Goal: Information Seeking & Learning: Find specific fact

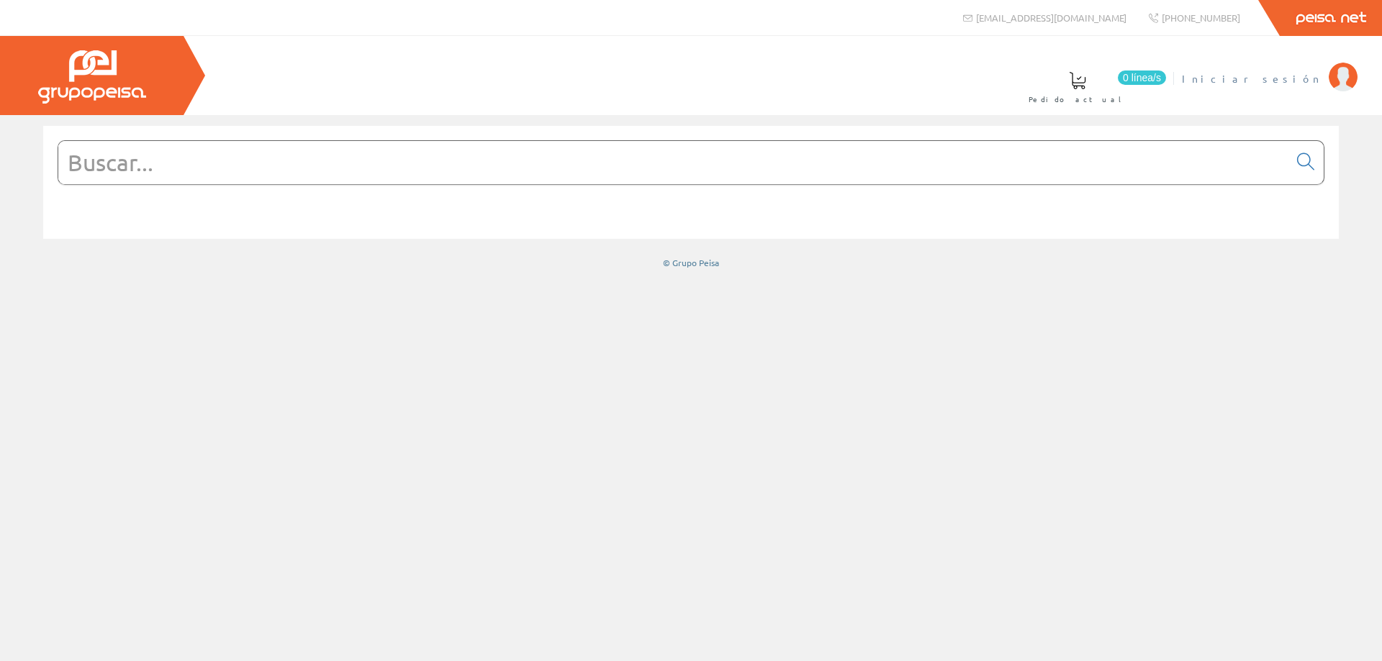
click at [1303, 76] on span "Iniciar sesión" at bounding box center [1252, 78] width 140 height 14
click at [515, 164] on input "text" at bounding box center [673, 162] width 1230 height 43
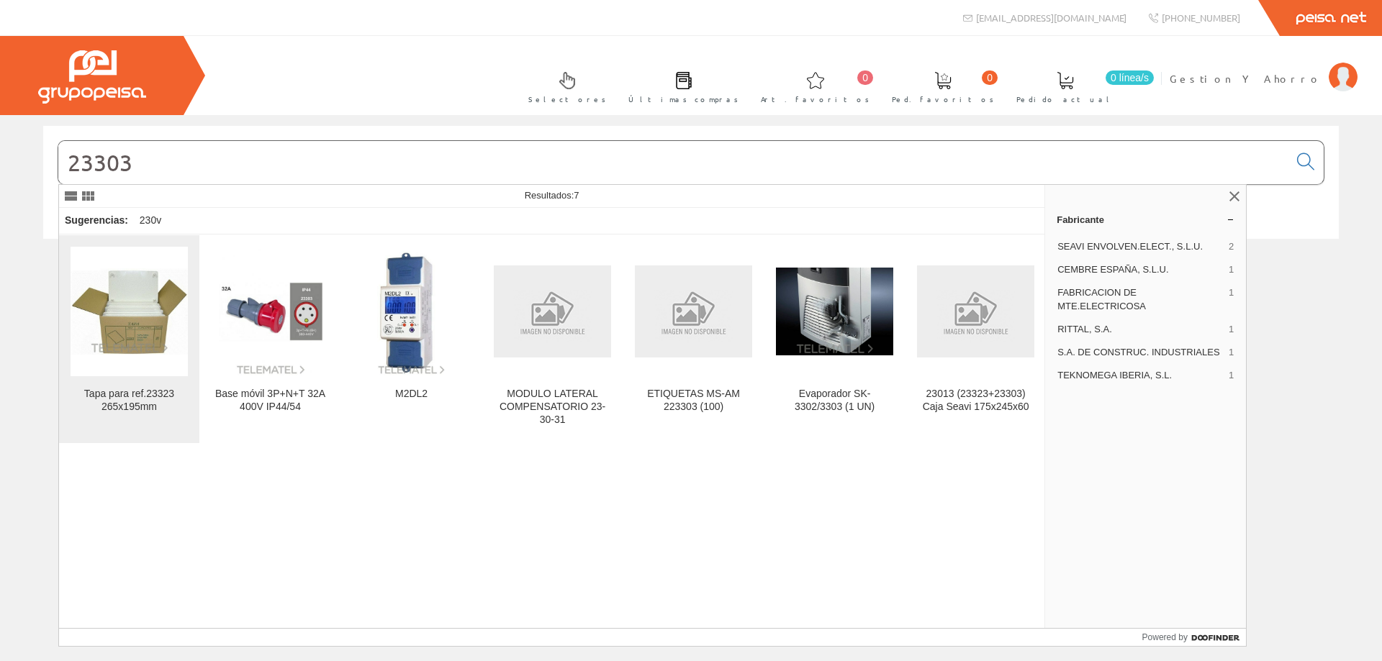
type input "23303"
click at [155, 335] on img at bounding box center [129, 311] width 117 height 86
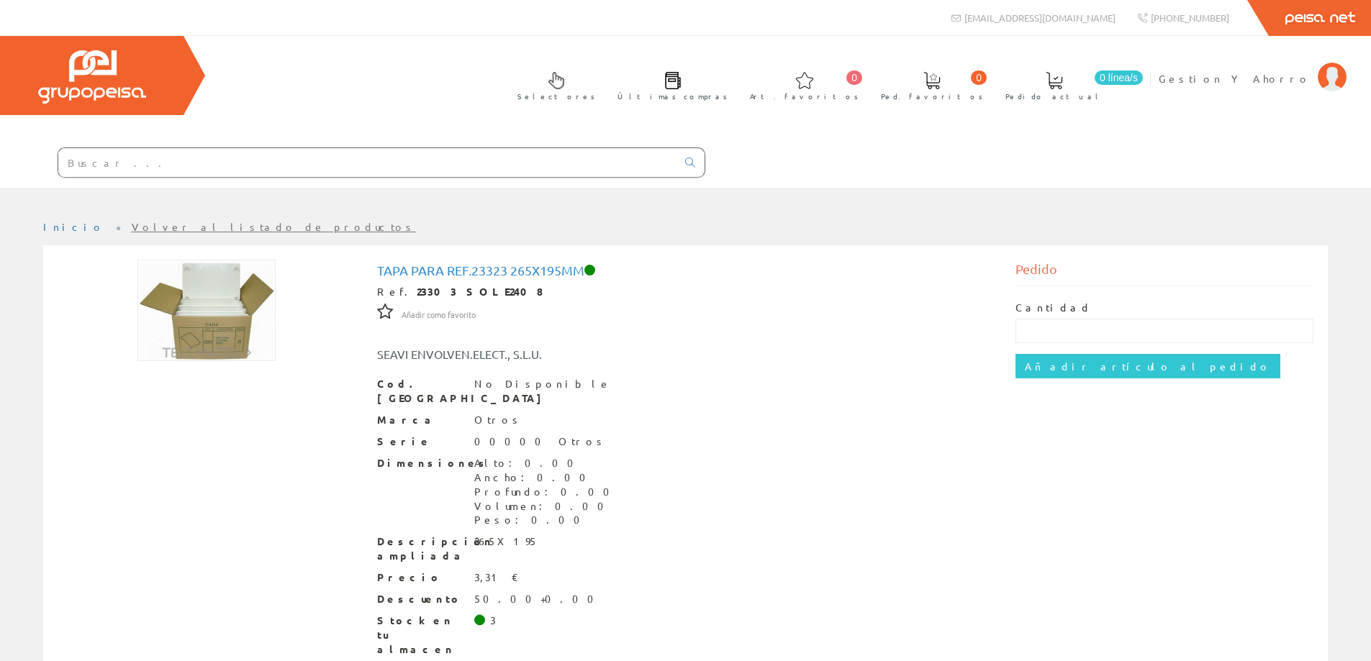
click at [530, 164] on input "text" at bounding box center [367, 162] width 618 height 29
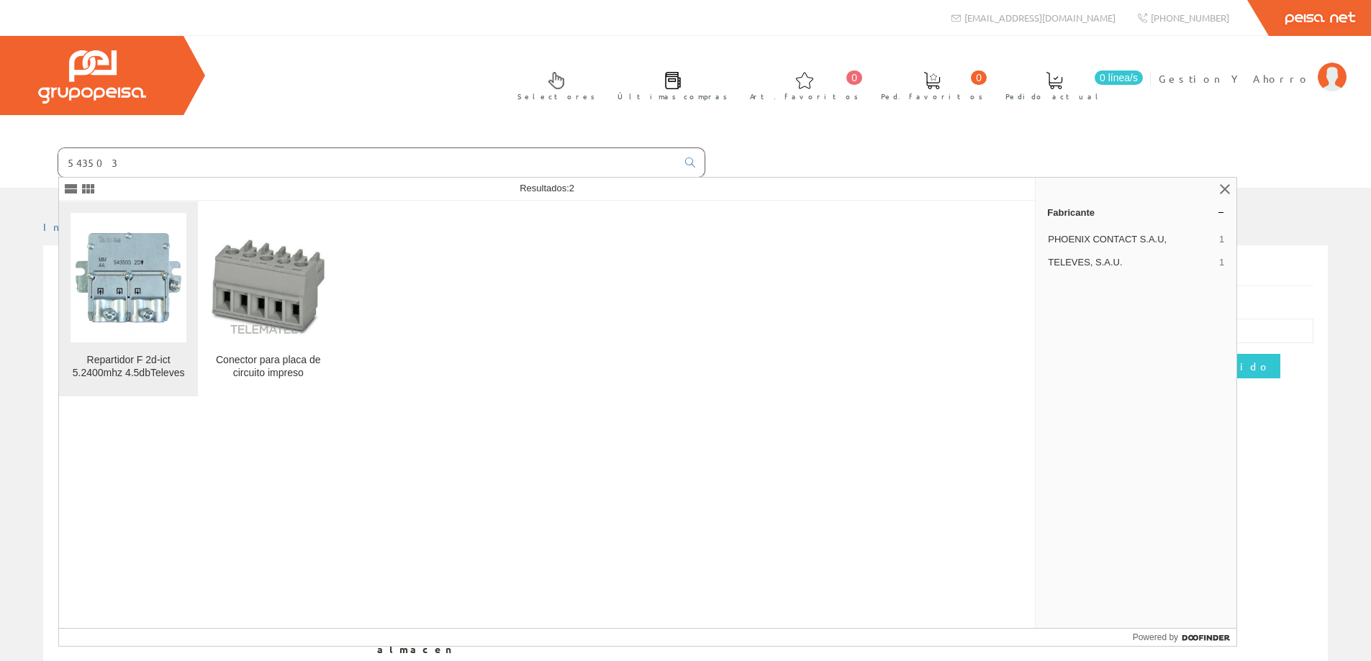
type input "543503"
click at [113, 287] on img at bounding box center [129, 278] width 116 height 116
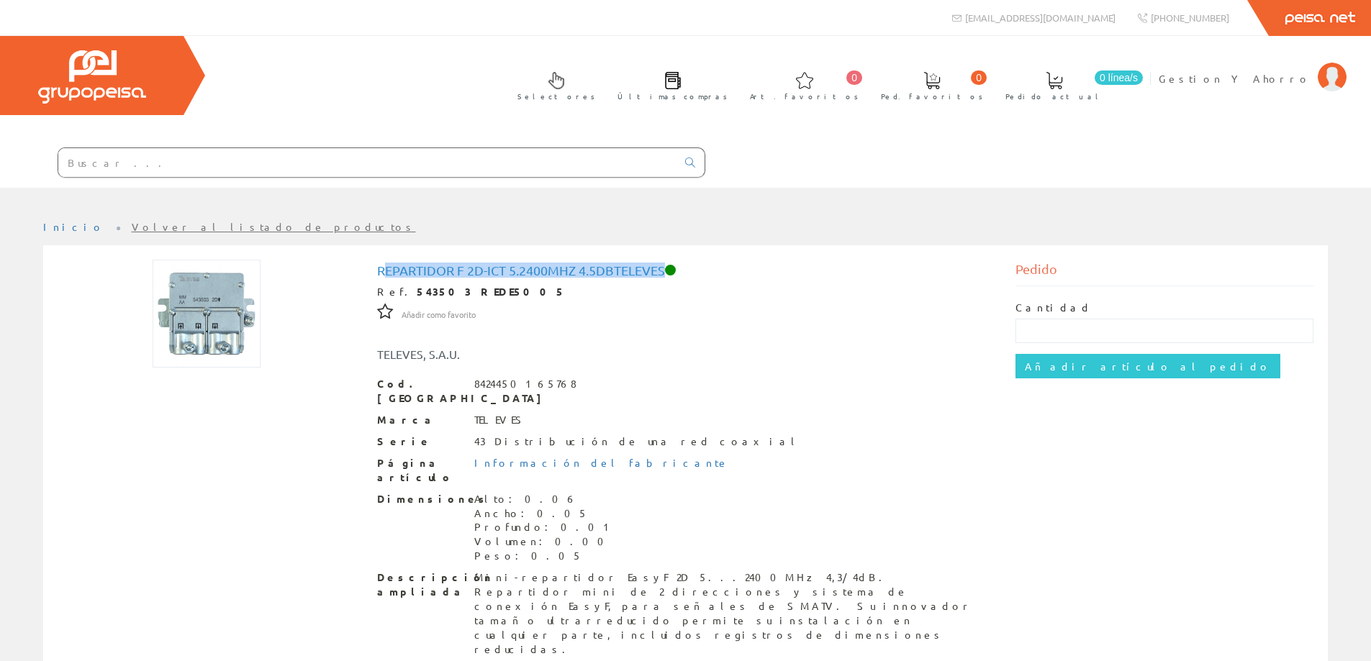
drag, startPoint x: 381, startPoint y: 276, endPoint x: 669, endPoint y: 270, distance: 287.2
click at [669, 270] on h1 "Repartidor F 2d-ict 5.2400mhz 4.5dbTeleves" at bounding box center [685, 270] width 617 height 14
click at [571, 271] on h1 "Repartidor F 2d-ict 5.2400mhz 4.5dbTeleves" at bounding box center [685, 270] width 617 height 14
click at [417, 153] on input "text" at bounding box center [367, 162] width 618 height 29
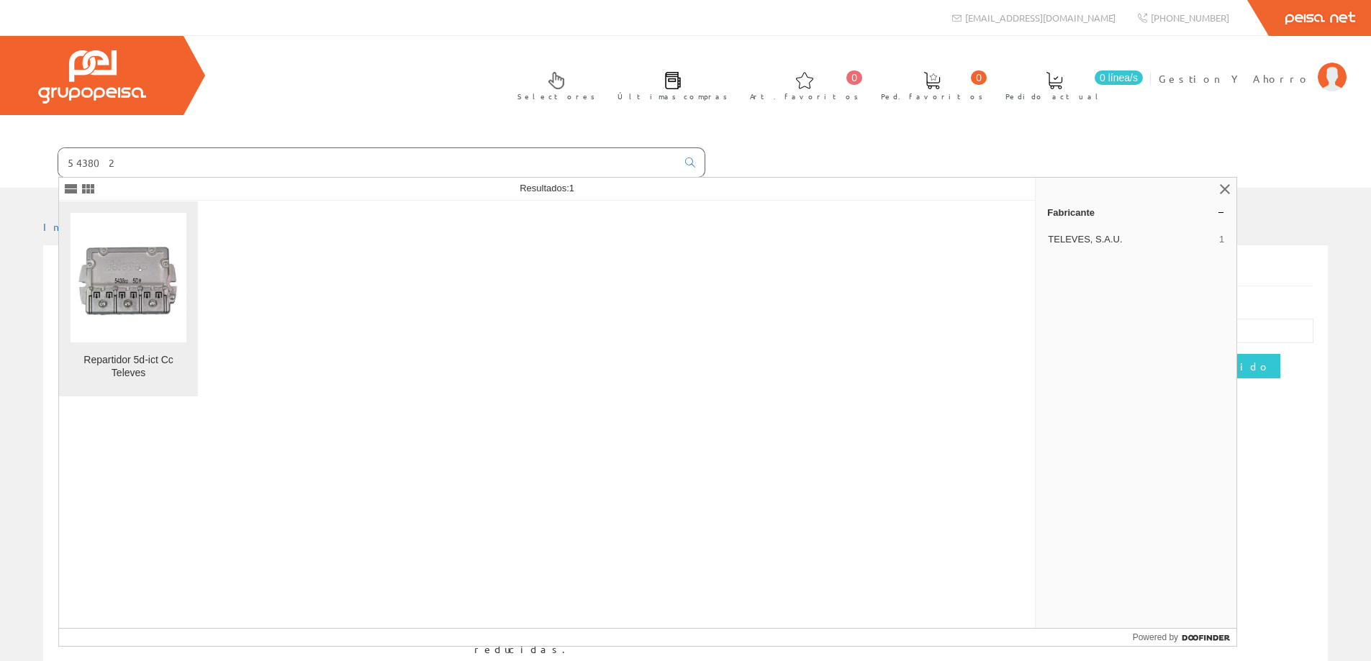
type input "543802"
click at [118, 302] on img at bounding box center [129, 278] width 116 height 116
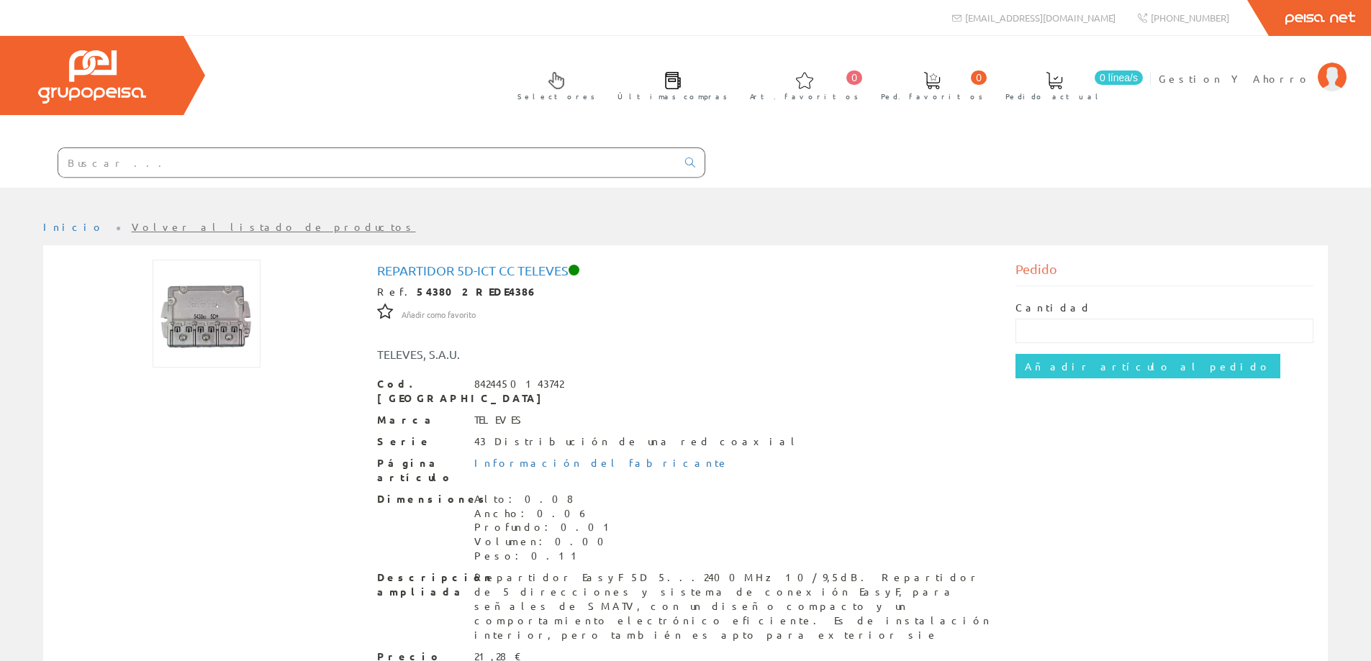
click at [362, 159] on input "text" at bounding box center [367, 162] width 618 height 29
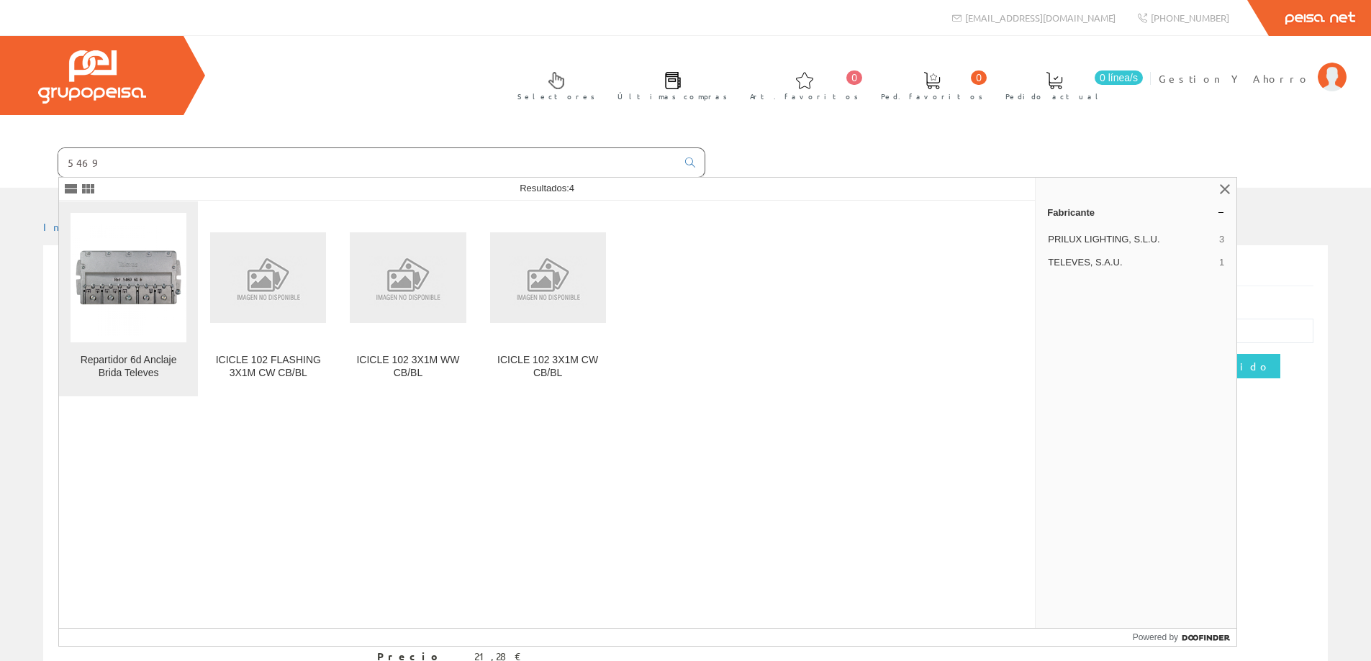
type input "5469"
click at [103, 297] on img at bounding box center [129, 278] width 116 height 116
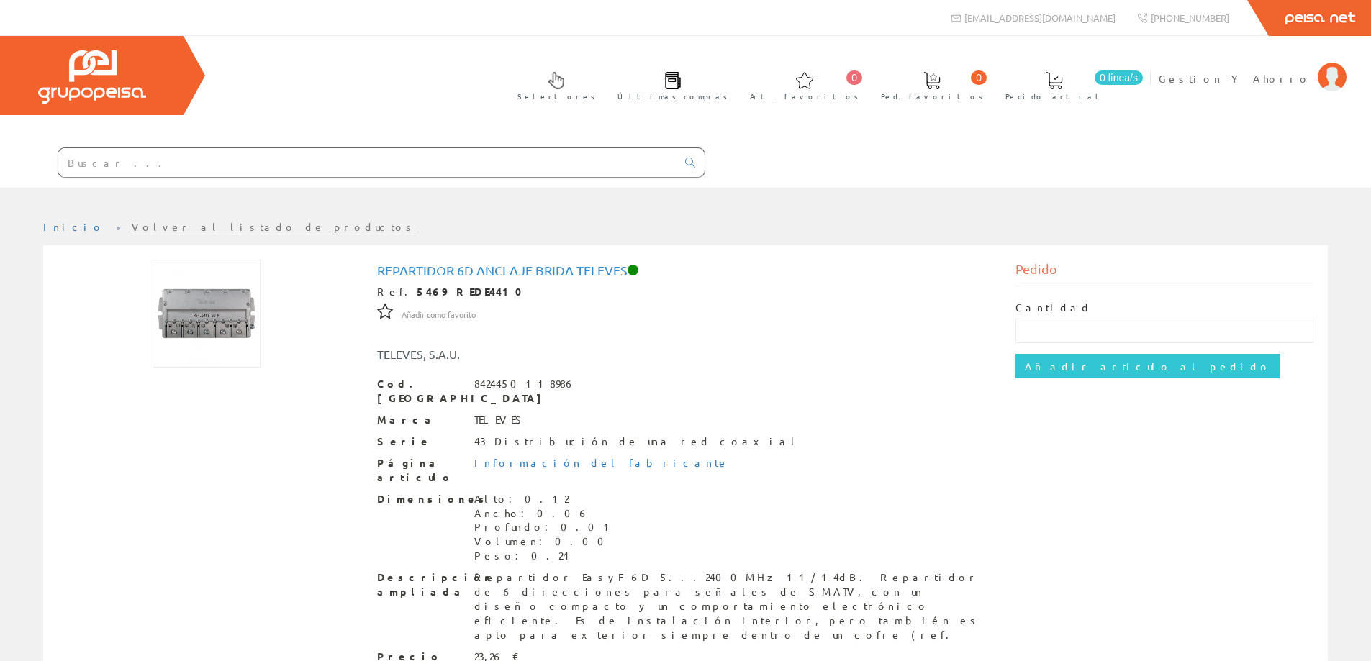
click at [322, 167] on input "text" at bounding box center [367, 162] width 618 height 29
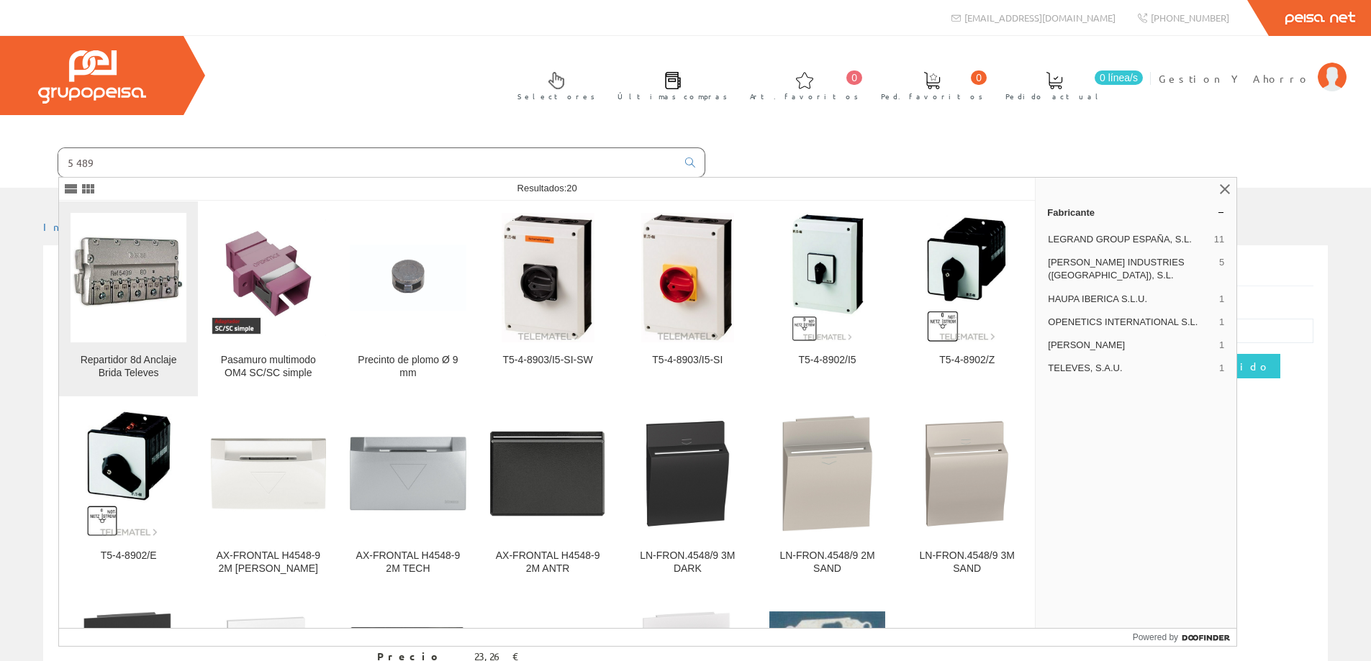
type input "5489"
click at [112, 253] on img at bounding box center [129, 278] width 116 height 116
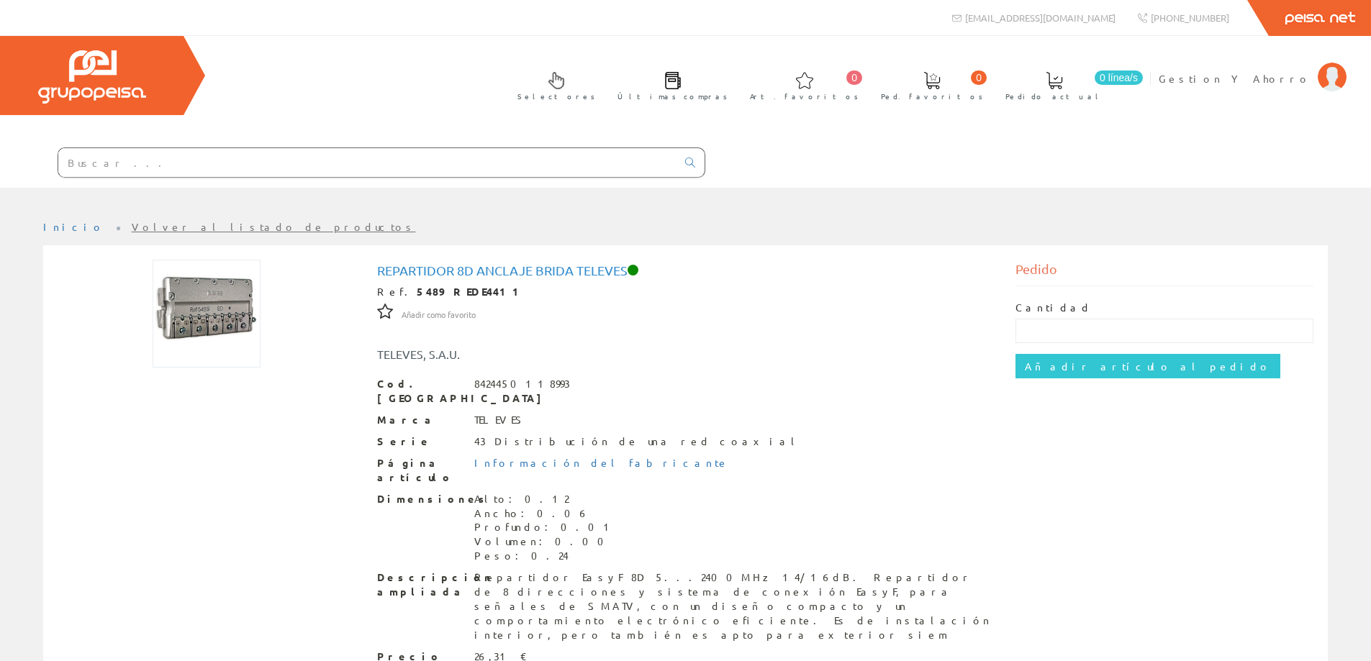
click at [338, 160] on input "text" at bounding box center [367, 162] width 618 height 29
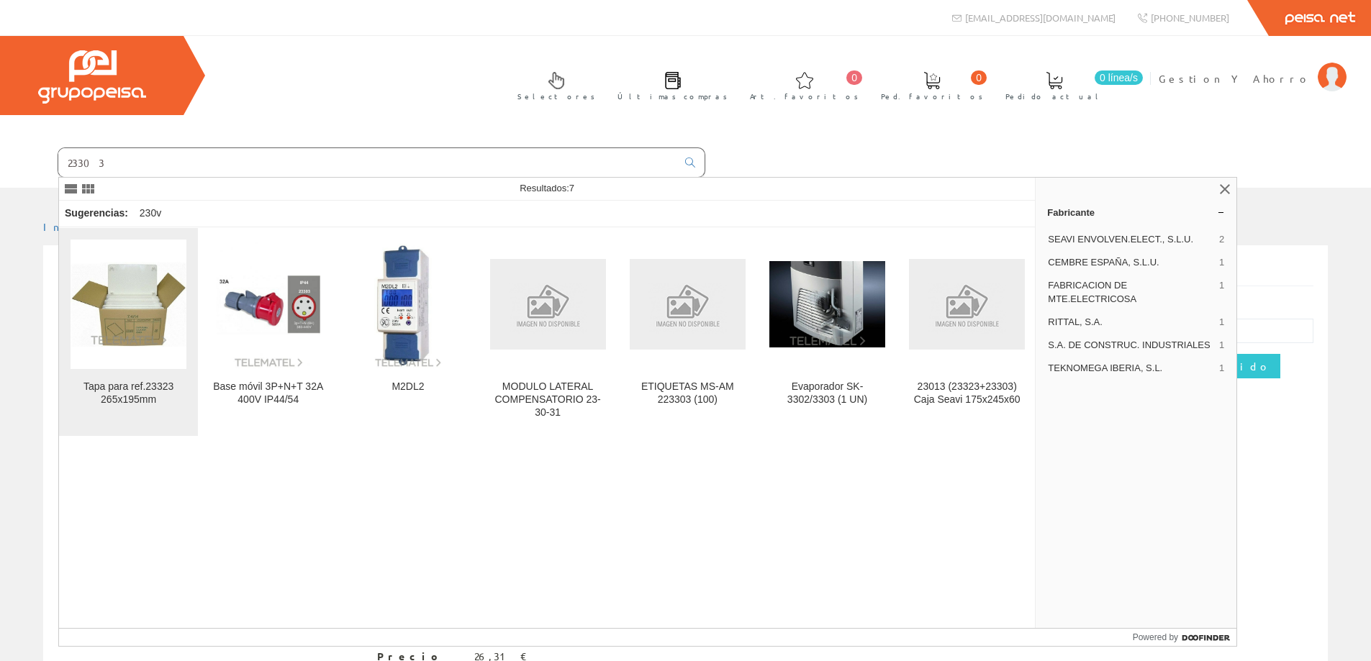
type input "23303"
click at [133, 346] on img at bounding box center [129, 304] width 116 height 85
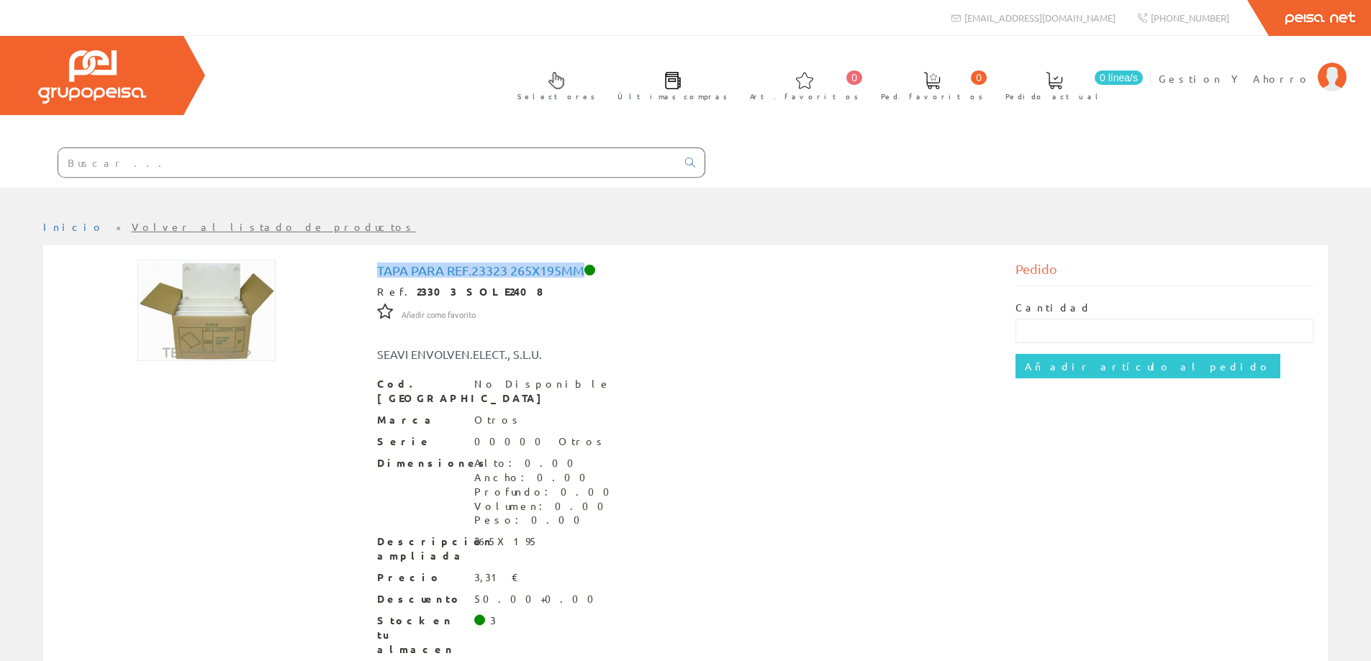
drag, startPoint x: 380, startPoint y: 270, endPoint x: 584, endPoint y: 264, distance: 203.8
click at [584, 264] on h1 "Tapa para ref.23323 265x195mm" at bounding box center [685, 270] width 617 height 14
drag, startPoint x: 1282, startPoint y: 77, endPoint x: 1274, endPoint y: 135, distance: 58.9
click at [1282, 78] on span "Gestion Y Ahorro" at bounding box center [1235, 78] width 152 height 14
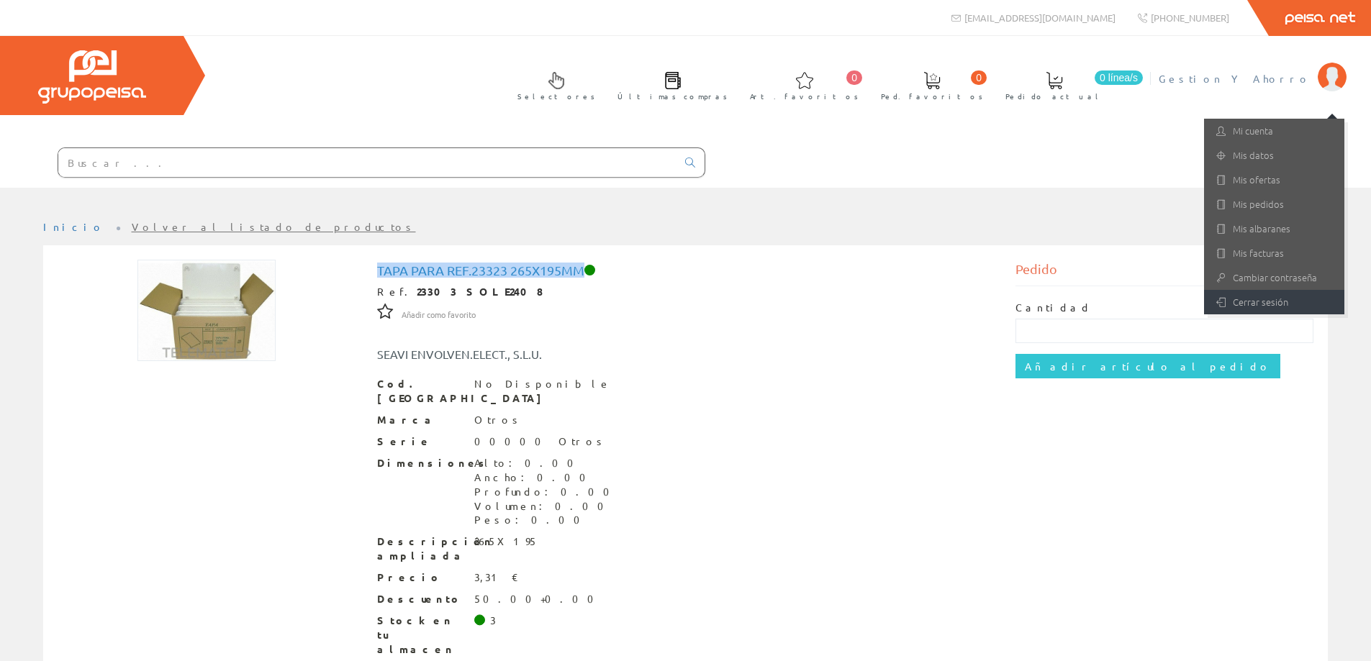
click at [1254, 295] on link "Cerrar sesión" at bounding box center [1274, 302] width 140 height 24
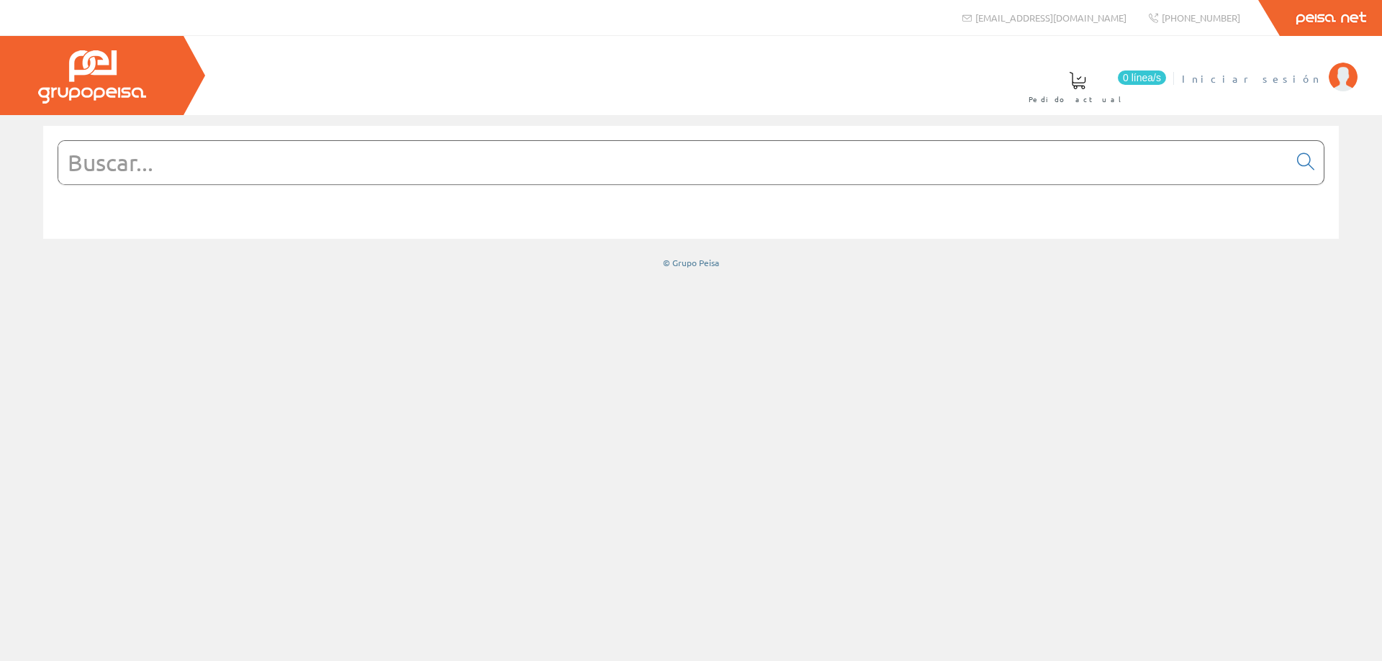
click at [1291, 87] on li "Iniciar sesión" at bounding box center [1269, 87] width 182 height 55
click at [1289, 80] on span "Iniciar sesión" at bounding box center [1252, 78] width 140 height 14
click at [535, 184] on input "text" at bounding box center [673, 162] width 1230 height 43
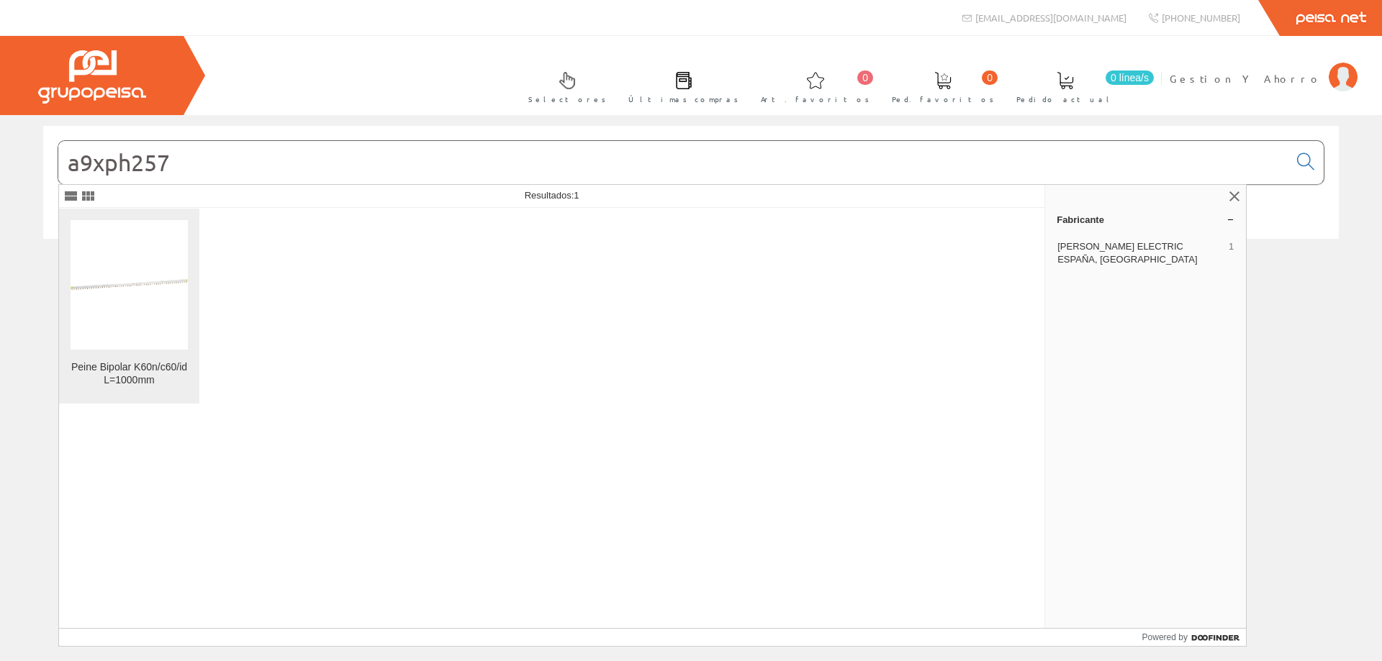
type input "a9xph257"
click at [112, 273] on img at bounding box center [129, 284] width 117 height 117
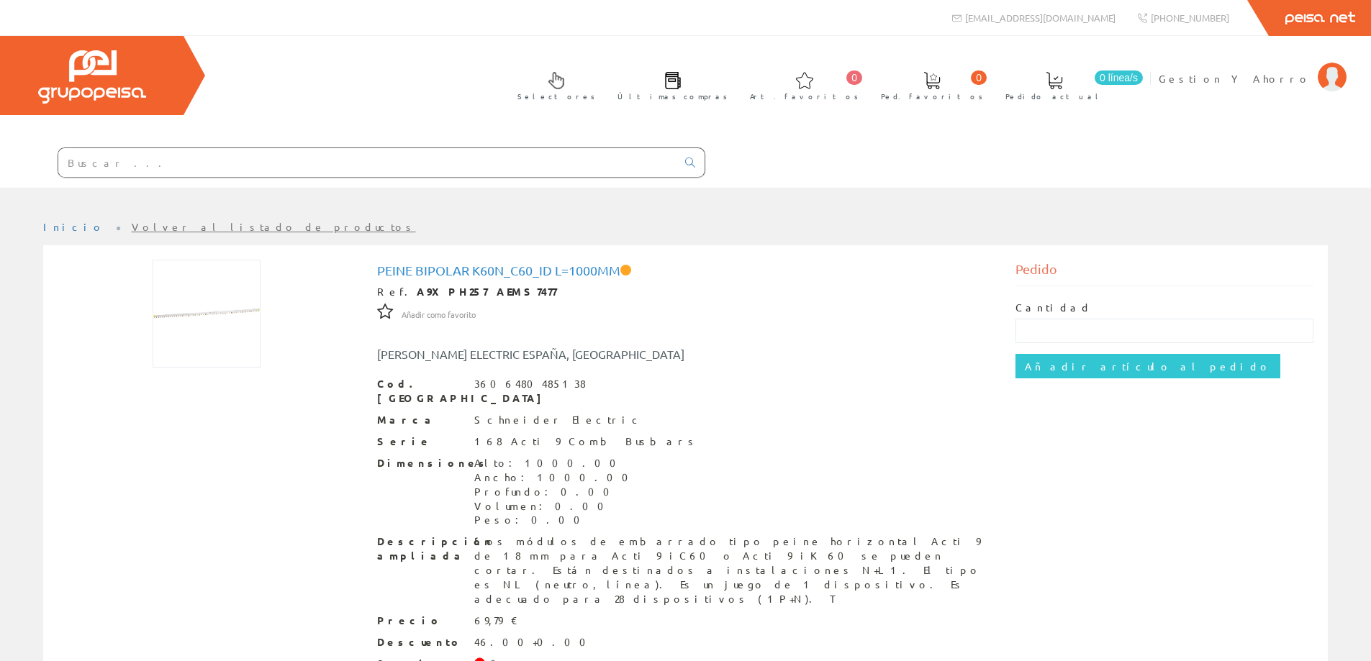
click at [274, 163] on input "text" at bounding box center [367, 162] width 618 height 29
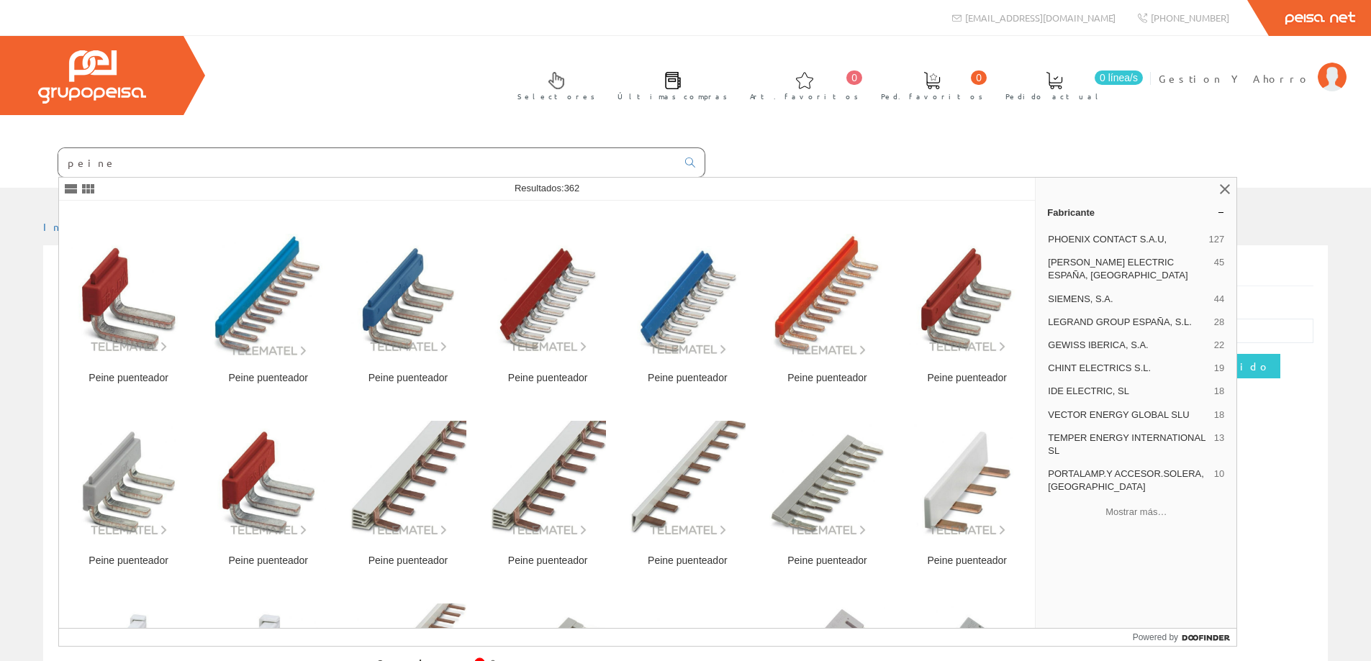
scroll to position [2303, 0]
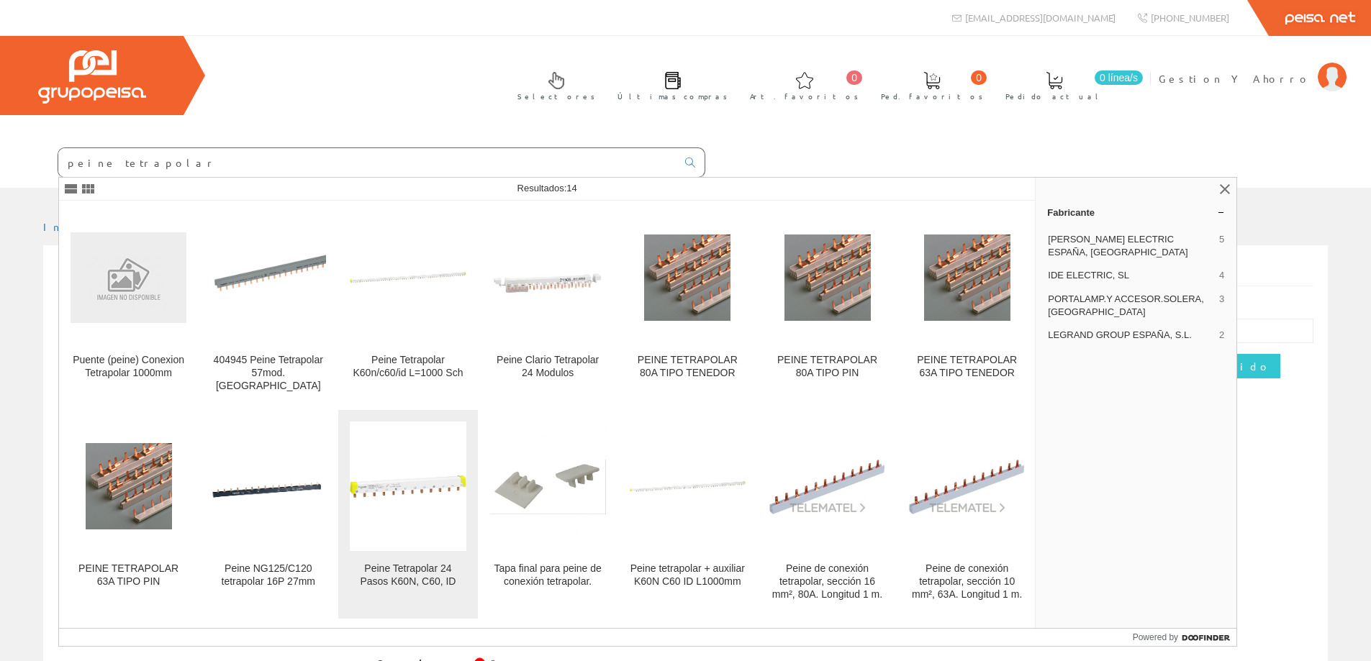
type input "peine tetrapolar"
click at [402, 500] on img at bounding box center [408, 487] width 116 height 116
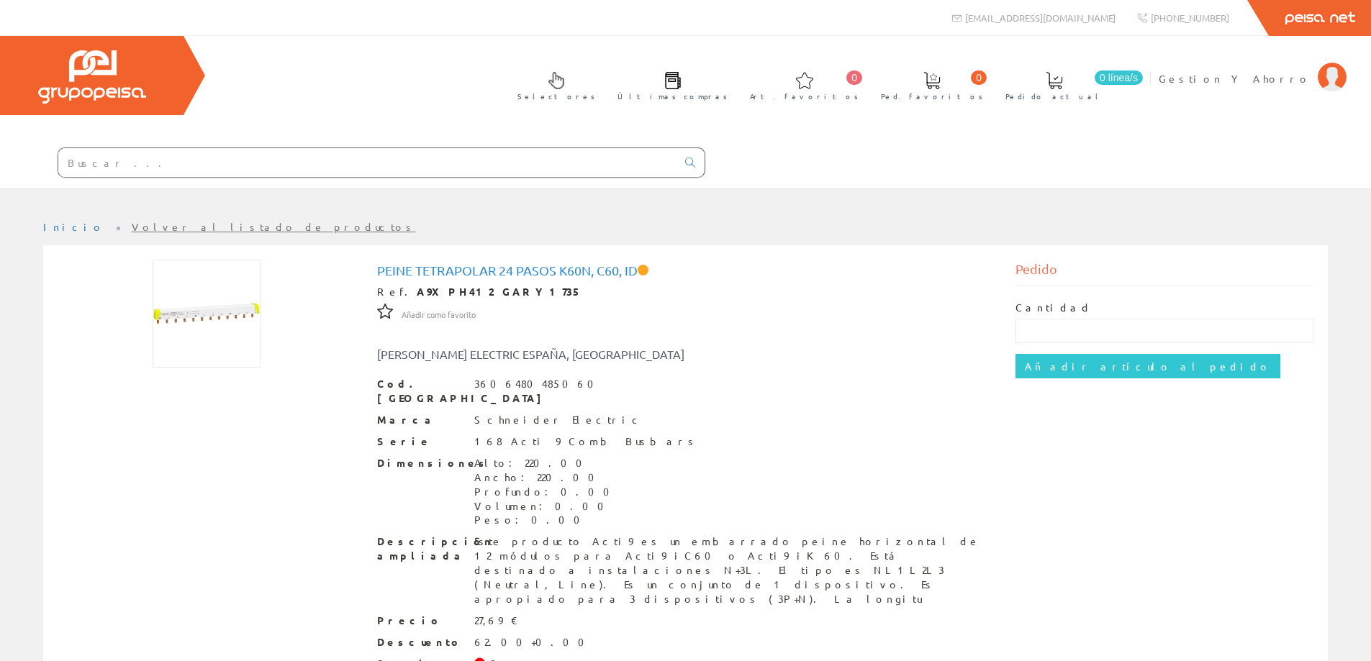
click at [392, 158] on input "text" at bounding box center [367, 162] width 618 height 29
paste input "A9XPH457"
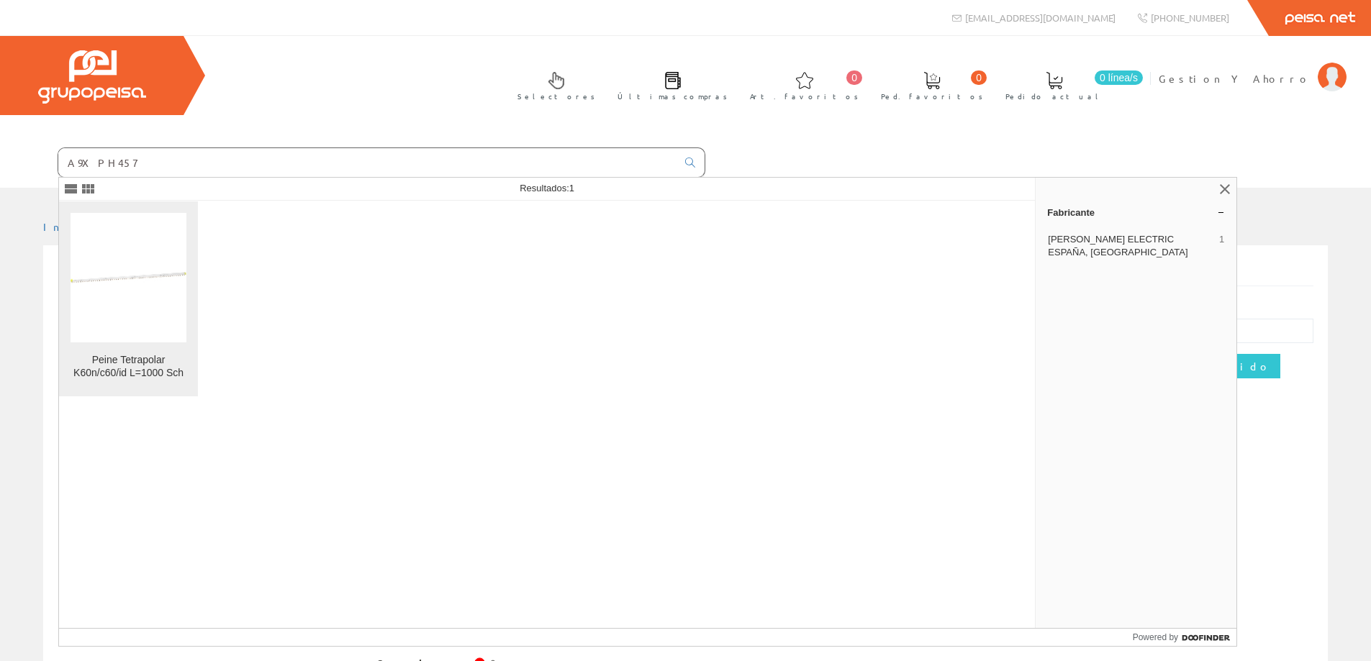
type input "A9XPH457"
click at [89, 292] on img at bounding box center [129, 278] width 116 height 116
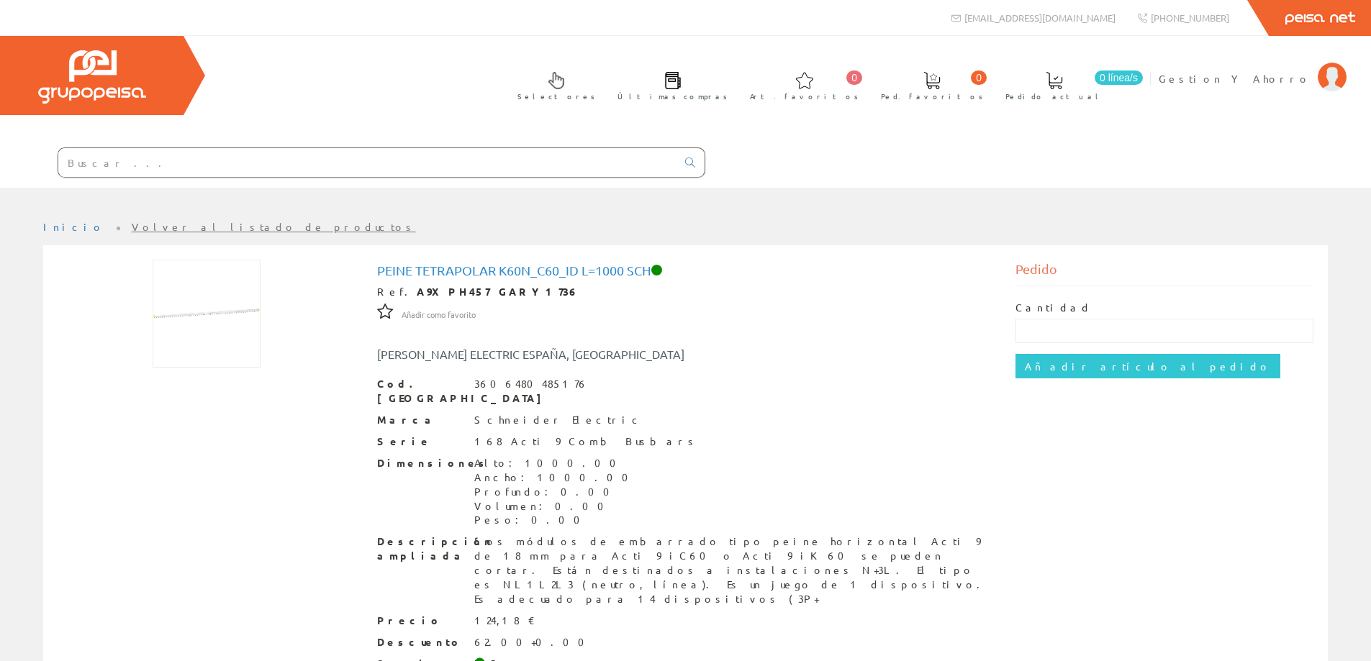
click at [374, 168] on input "text" at bounding box center [367, 162] width 618 height 29
click at [376, 169] on input "text" at bounding box center [367, 162] width 618 height 29
paste input "A9XPH257"
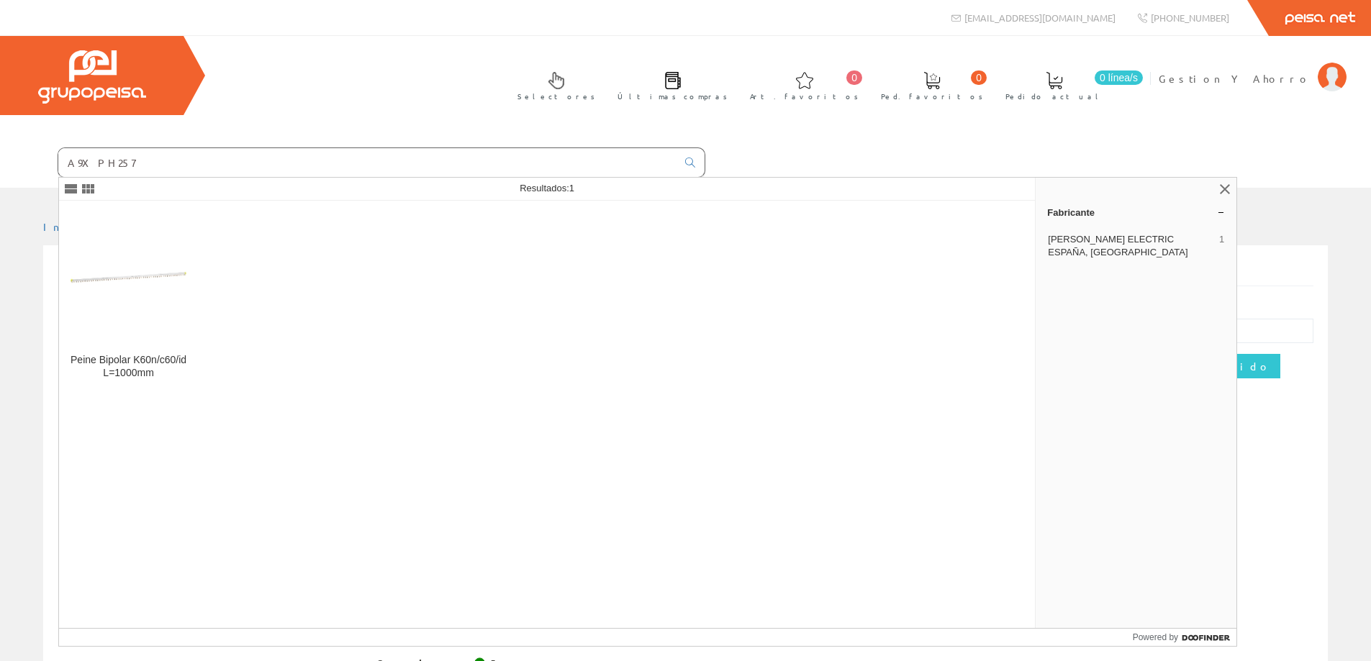
type input "A9XPH257"
click at [102, 253] on img at bounding box center [129, 278] width 116 height 116
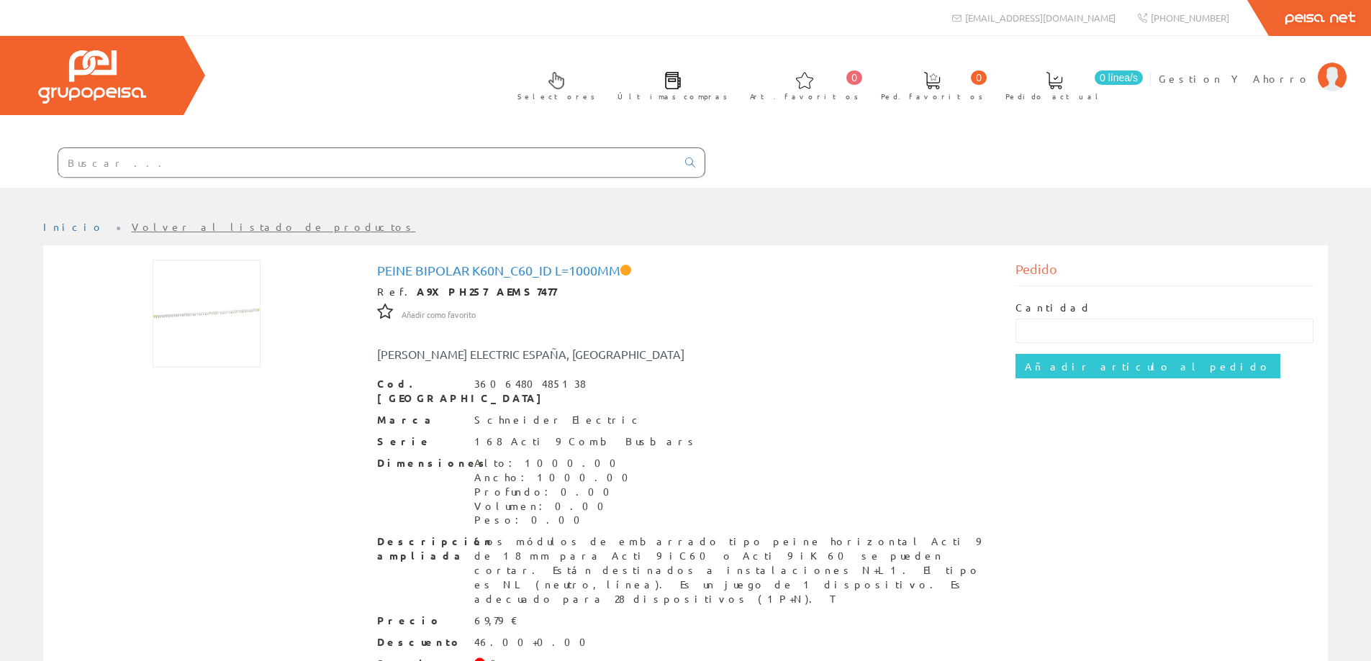
click at [337, 158] on input "text" at bounding box center [367, 162] width 618 height 29
paste input "A9XPE210"
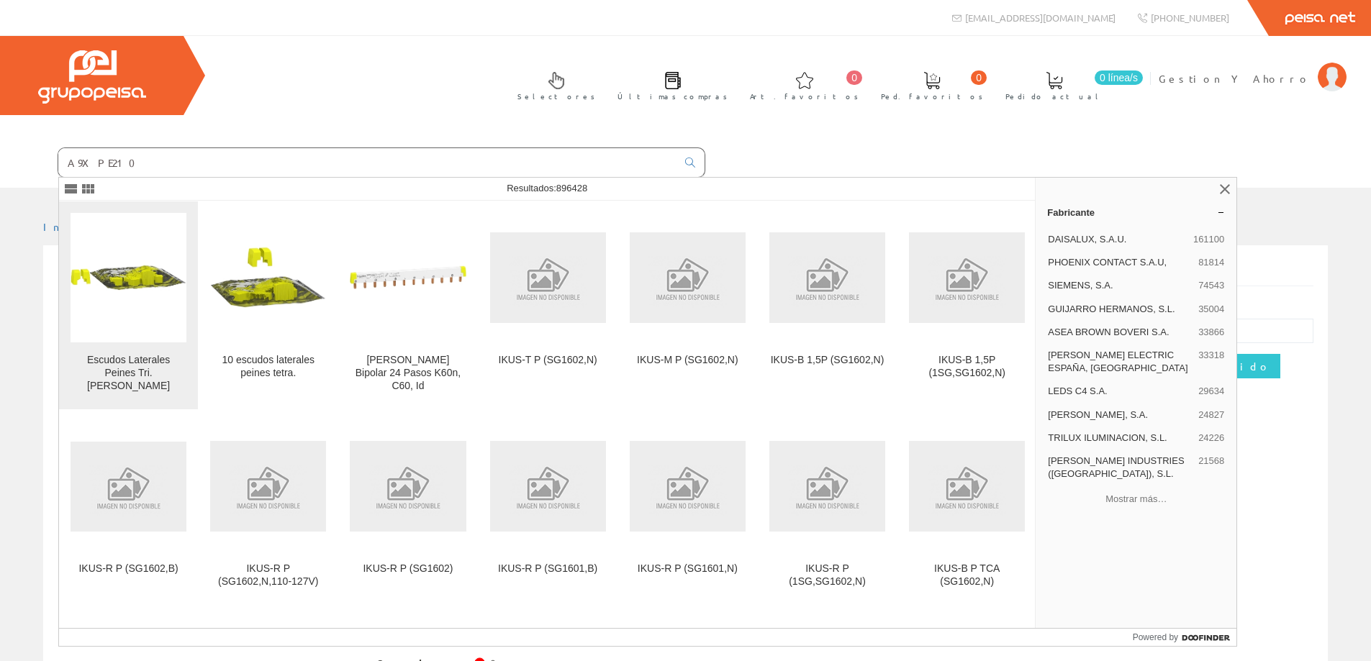
type input "A9XPE210"
click at [140, 312] on img at bounding box center [129, 278] width 116 height 116
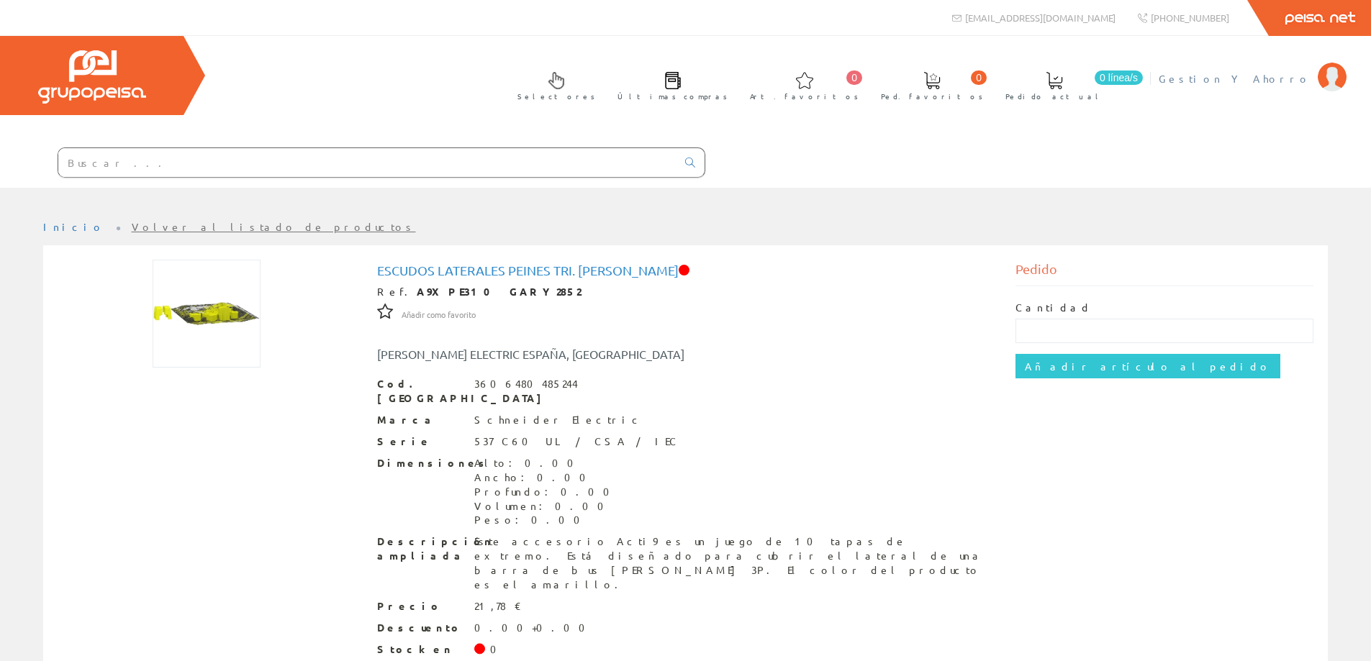
drag, startPoint x: 1243, startPoint y: 73, endPoint x: 1208, endPoint y: 148, distance: 82.7
click at [1243, 73] on span "Gestion Y Ahorro" at bounding box center [1235, 78] width 152 height 14
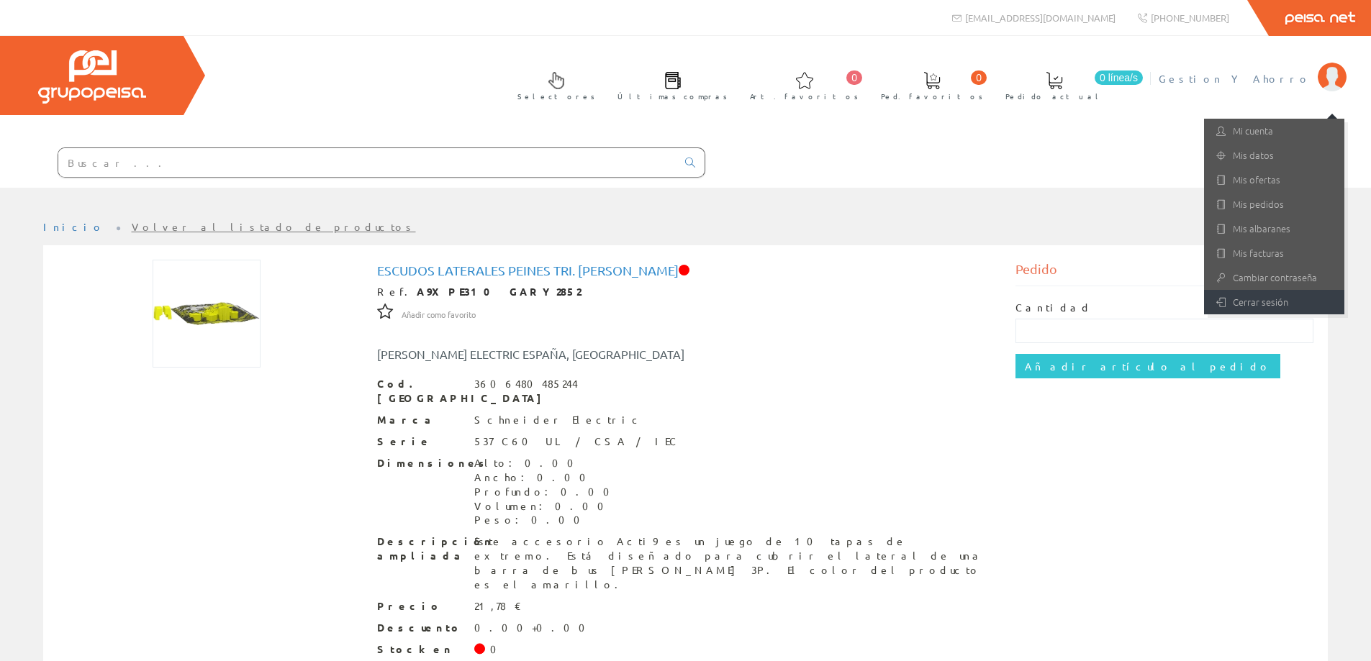
click at [1233, 291] on link "Cerrar sesión" at bounding box center [1274, 302] width 140 height 24
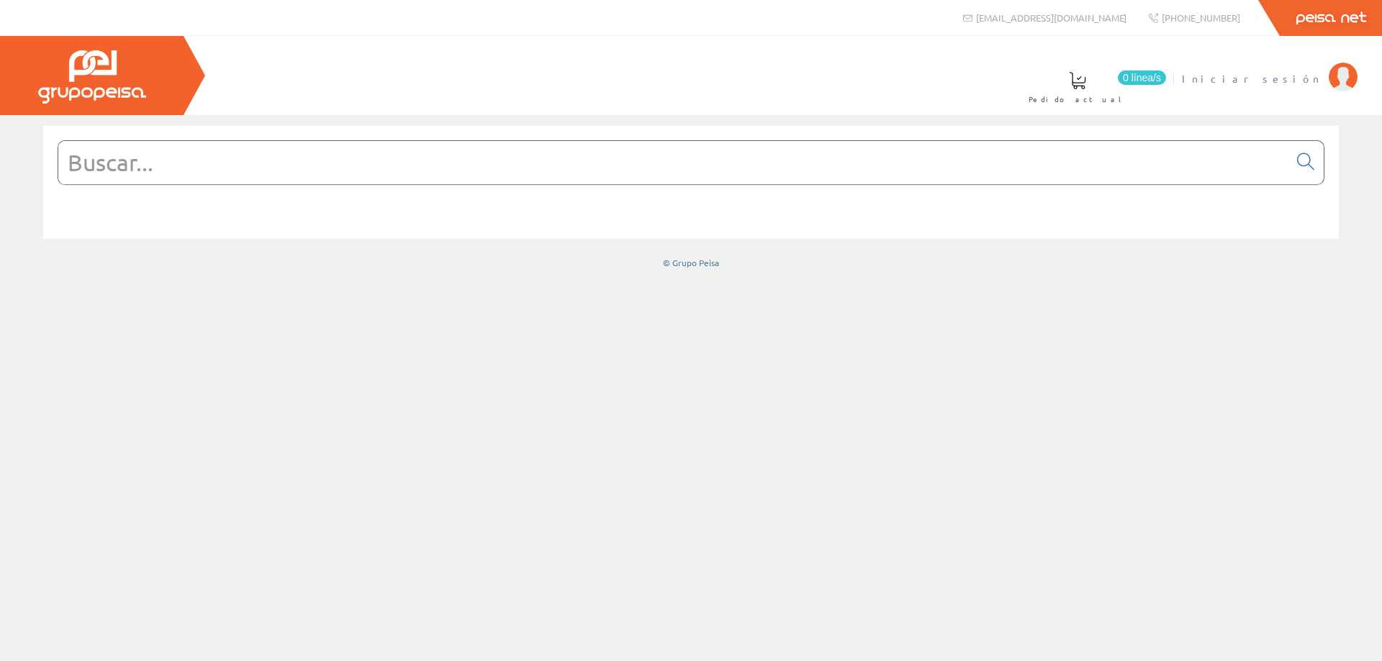
click at [1313, 81] on span "Iniciar sesión" at bounding box center [1252, 78] width 140 height 14
click at [416, 178] on input "text" at bounding box center [673, 162] width 1230 height 43
paste input "0261234016"
type input "0261234016"
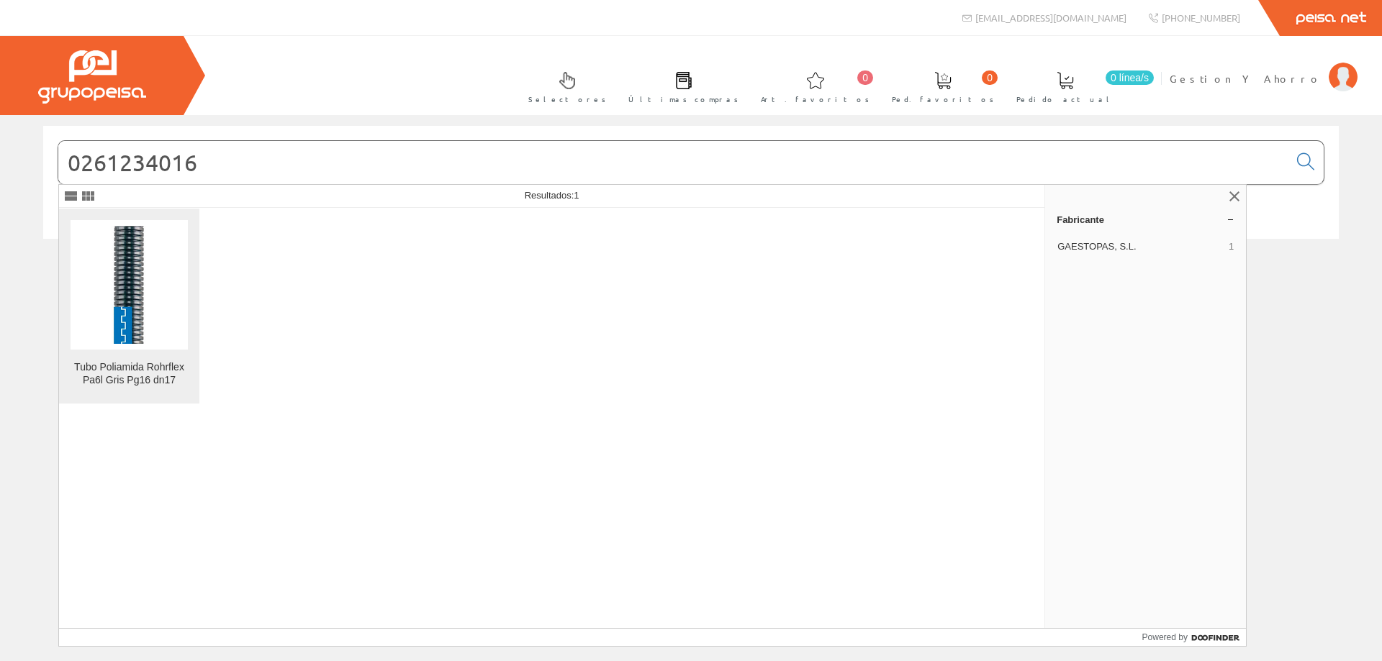
click at [163, 288] on img at bounding box center [129, 284] width 117 height 117
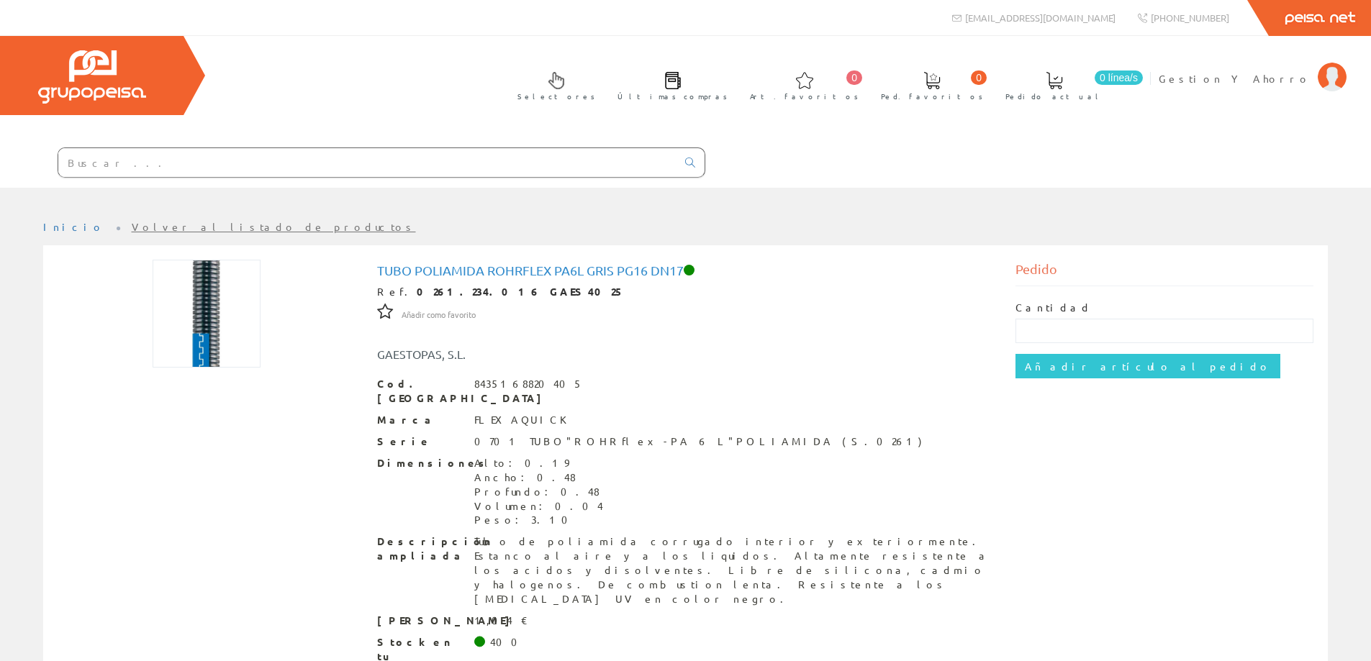
click at [211, 330] on img at bounding box center [207, 314] width 108 height 108
drag, startPoint x: 398, startPoint y: 292, endPoint x: 458, endPoint y: 294, distance: 60.5
click at [458, 294] on strong "0261.234.016 GAES4025" at bounding box center [521, 291] width 208 height 13
copy strong "0261.234.016"
click at [1244, 69] on link "Gestion Y Ahorro" at bounding box center [1253, 67] width 188 height 14
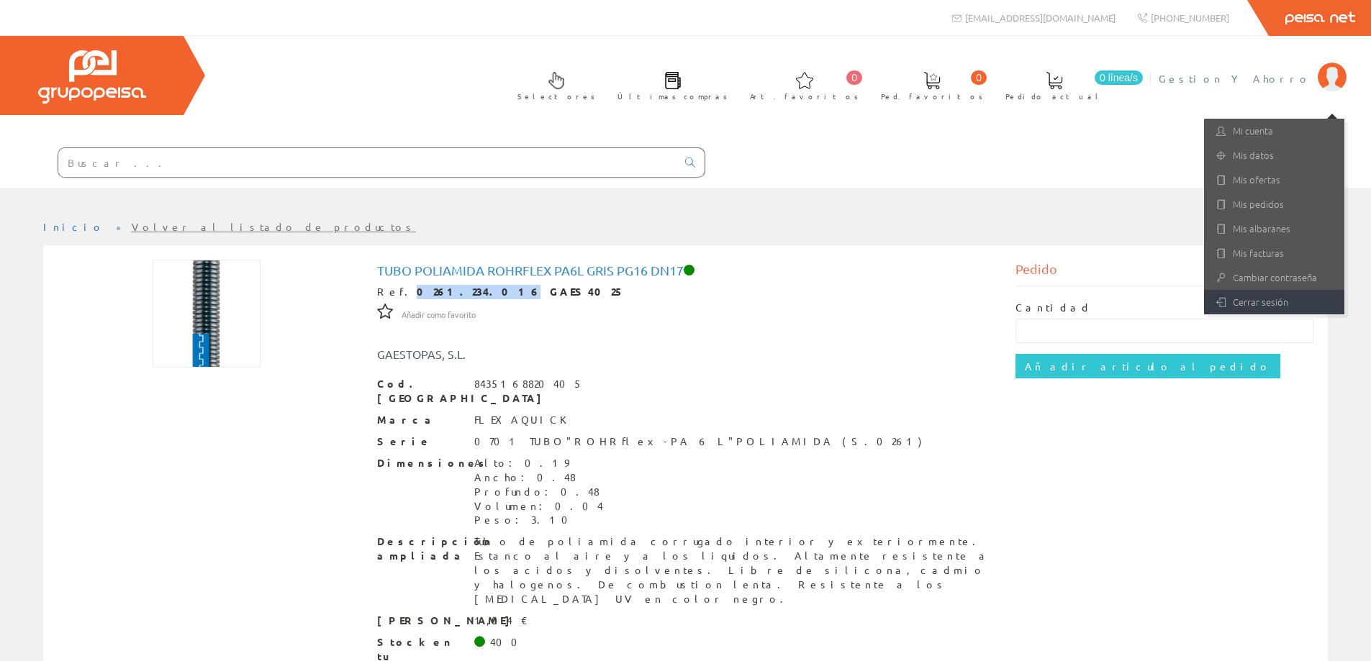
click at [1252, 301] on link "Cerrar sesión" at bounding box center [1274, 302] width 140 height 24
